Goal: Find specific page/section: Find specific page/section

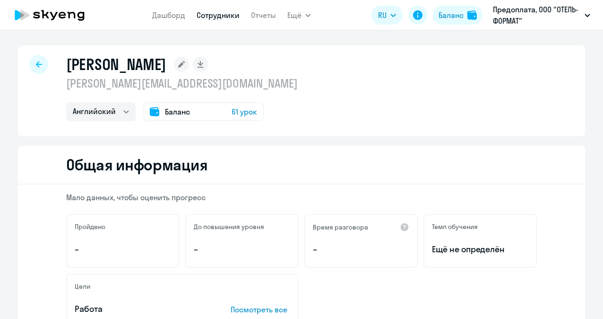
select select "english"
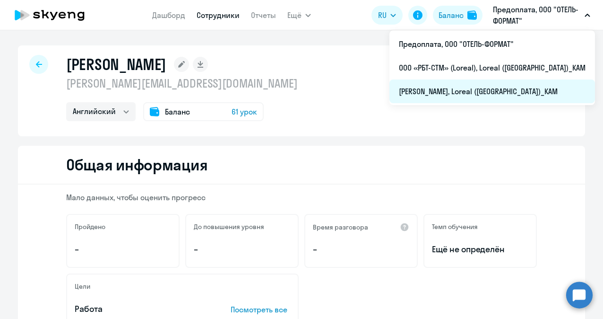
click at [457, 89] on li "[PERSON_NAME], Loreal ([GEOGRAPHIC_DATA])_KAM" at bounding box center [493, 91] width 206 height 24
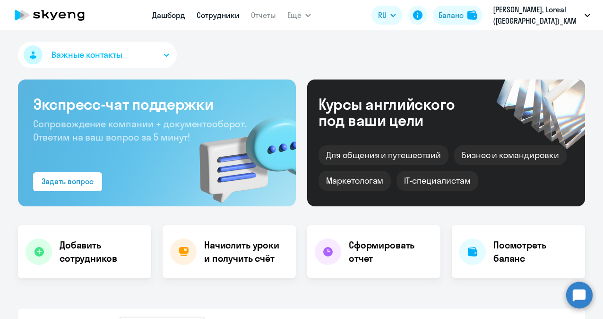
click at [230, 15] on link "Сотрудники" at bounding box center [218, 14] width 43 height 9
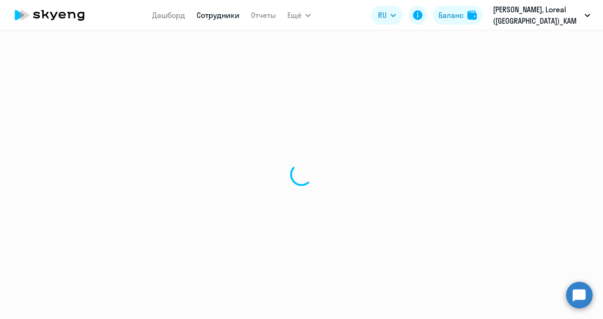
select select "30"
